Goal: Information Seeking & Learning: Learn about a topic

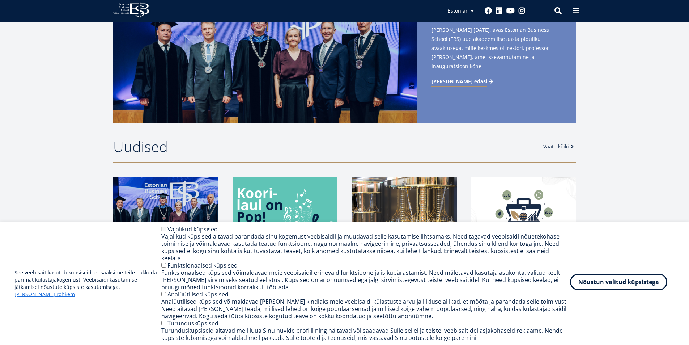
click at [649, 280] on button "Nõustun valitud küpsistega" at bounding box center [618, 281] width 97 height 17
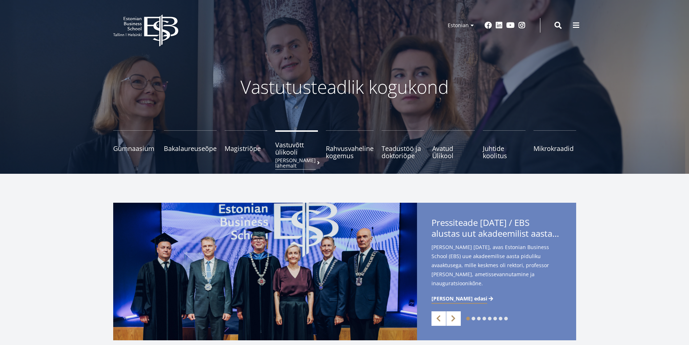
click at [295, 155] on span "Vastuvõtt ülikooli Loe lähemalt" at bounding box center [296, 148] width 43 height 14
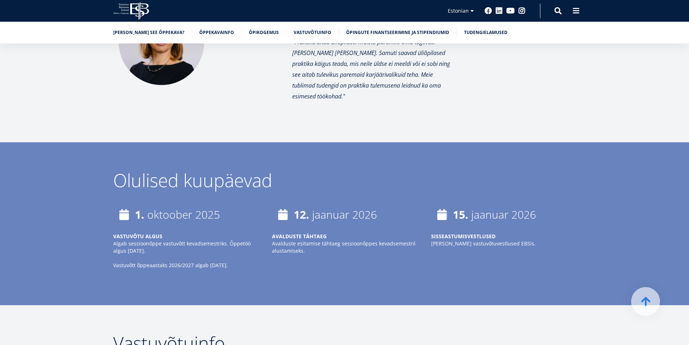
scroll to position [2785, 0]
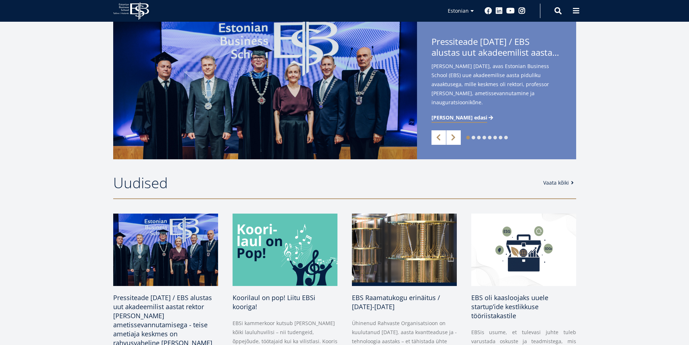
scroll to position [72, 0]
